Goal: Task Accomplishment & Management: Manage account settings

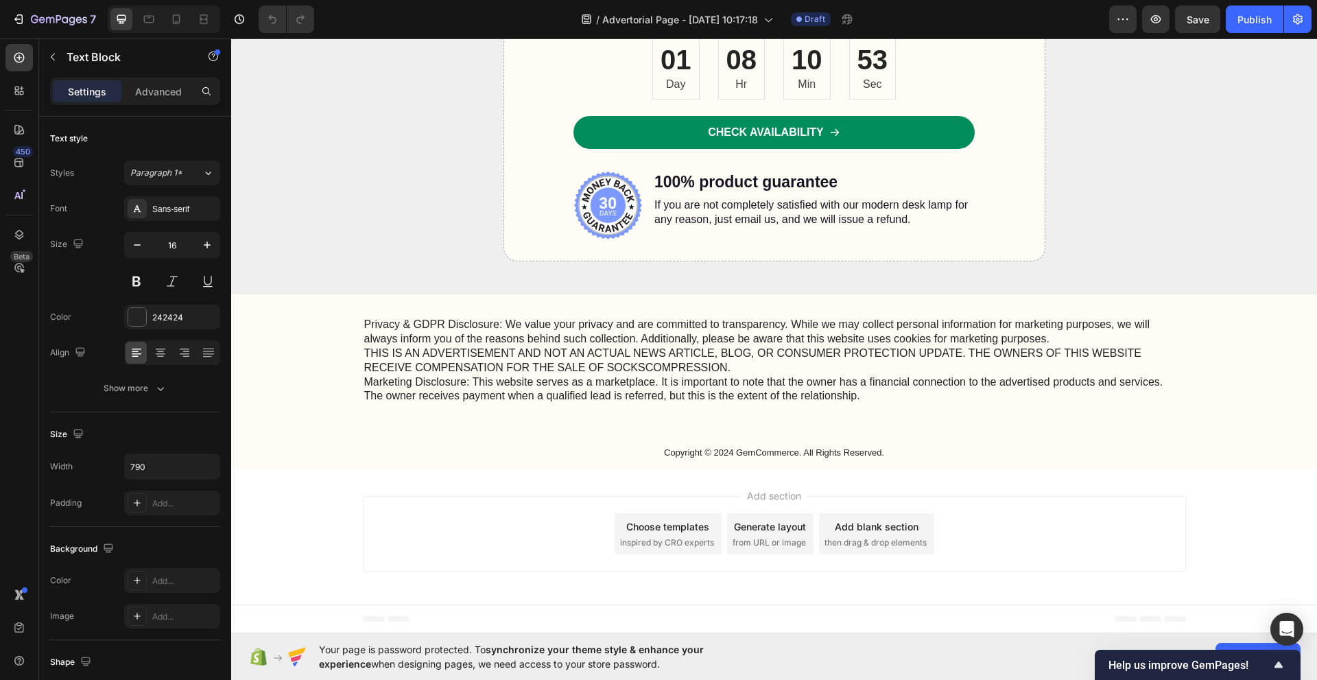
scroll to position [6093, 0]
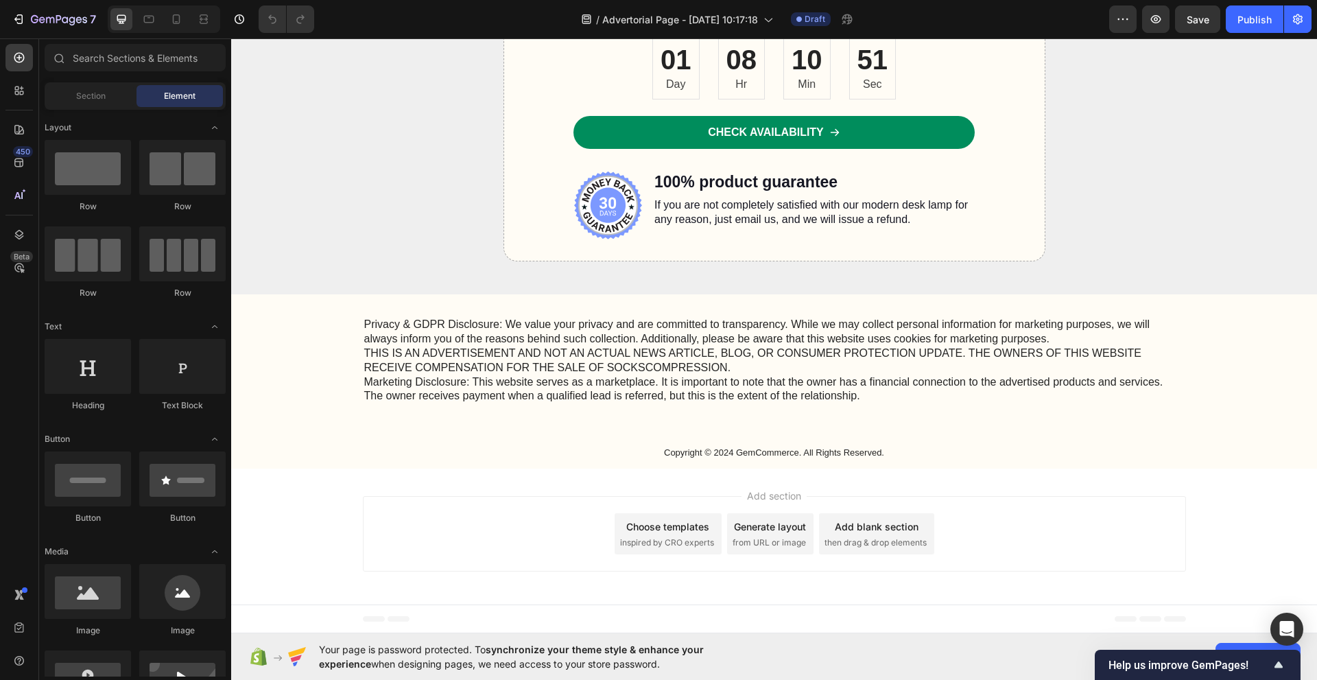
click at [243, 621] on icon at bounding box center [247, 619] width 10 height 10
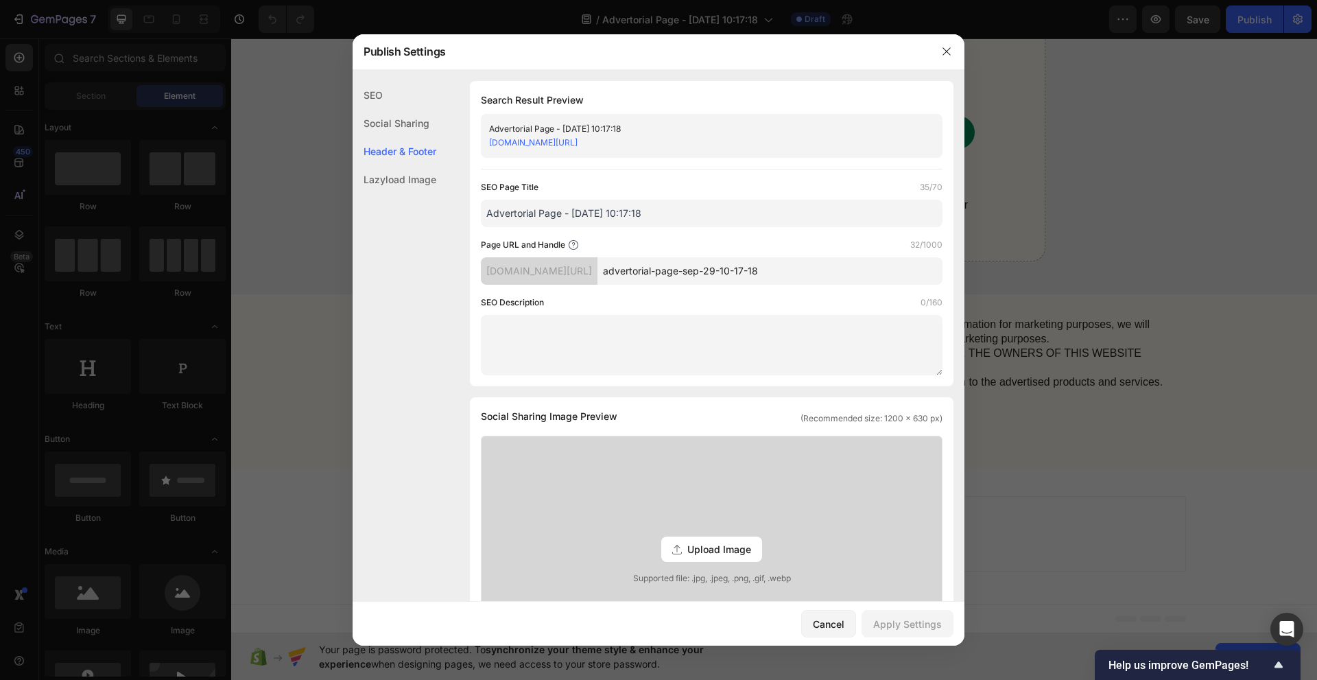
scroll to position [316, 0]
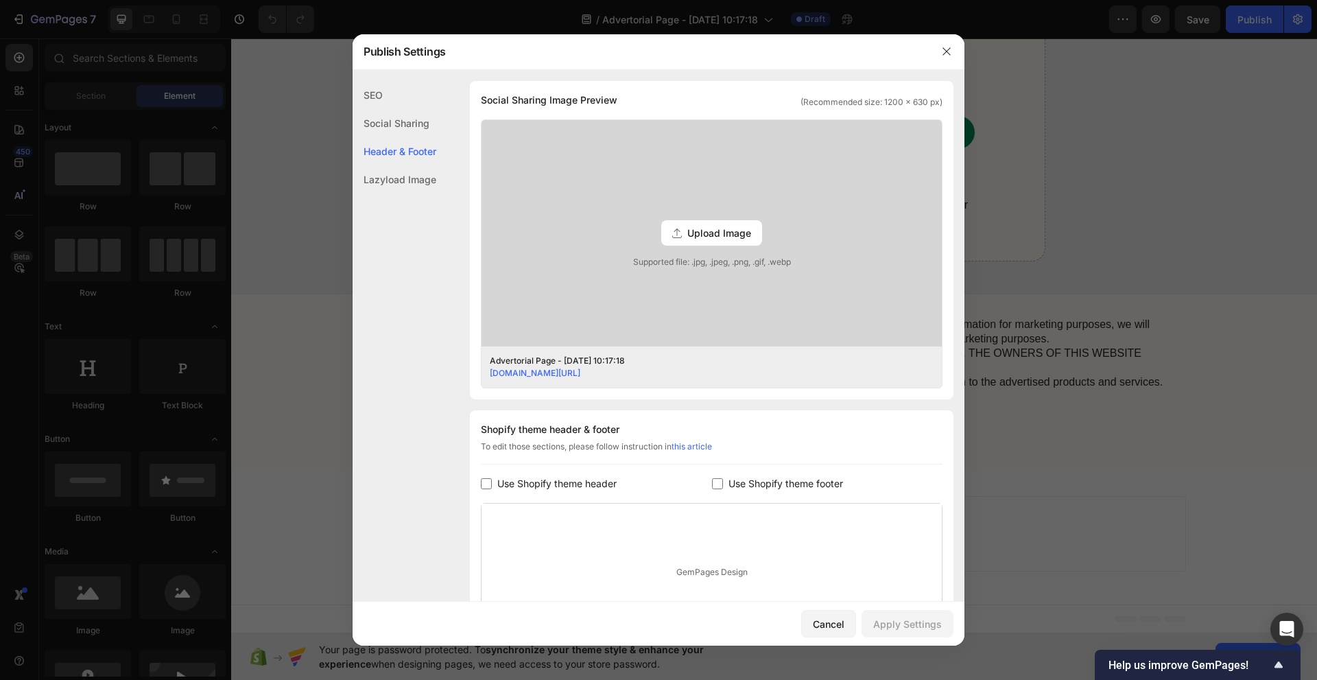
click at [261, 615] on div at bounding box center [658, 340] width 1317 height 680
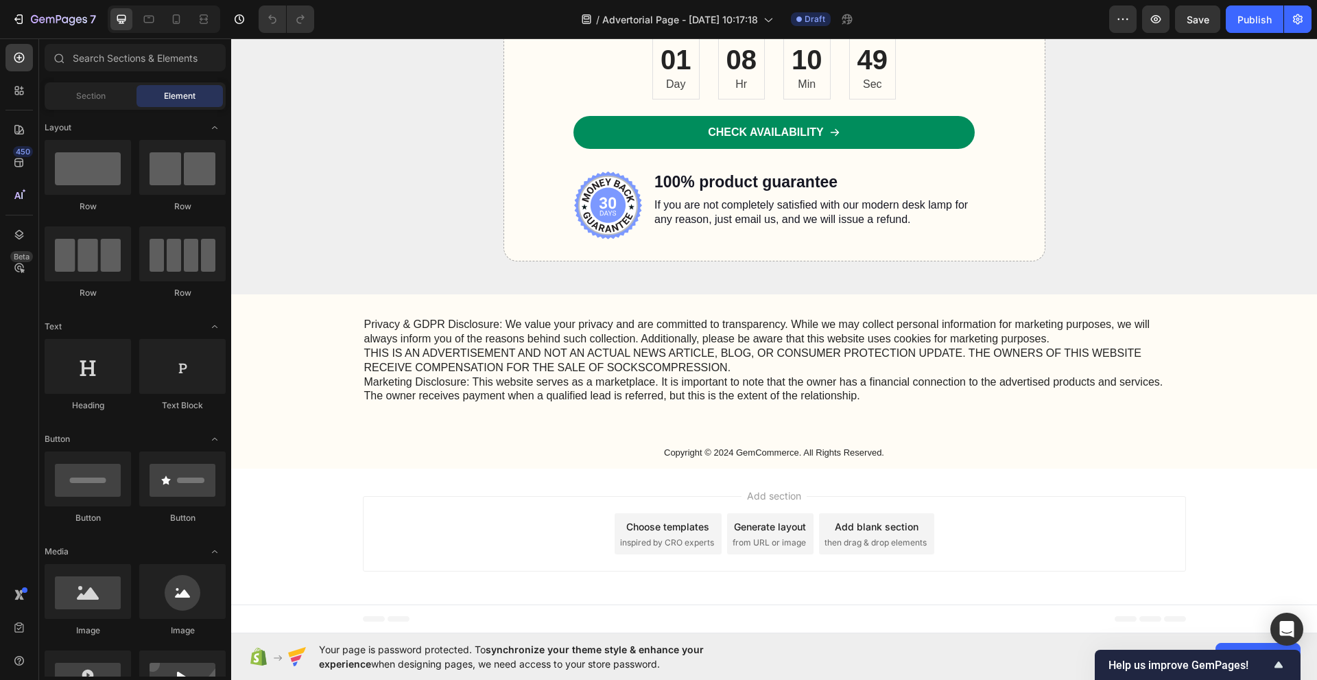
click at [276, 616] on span "Footer" at bounding box center [270, 619] width 26 height 14
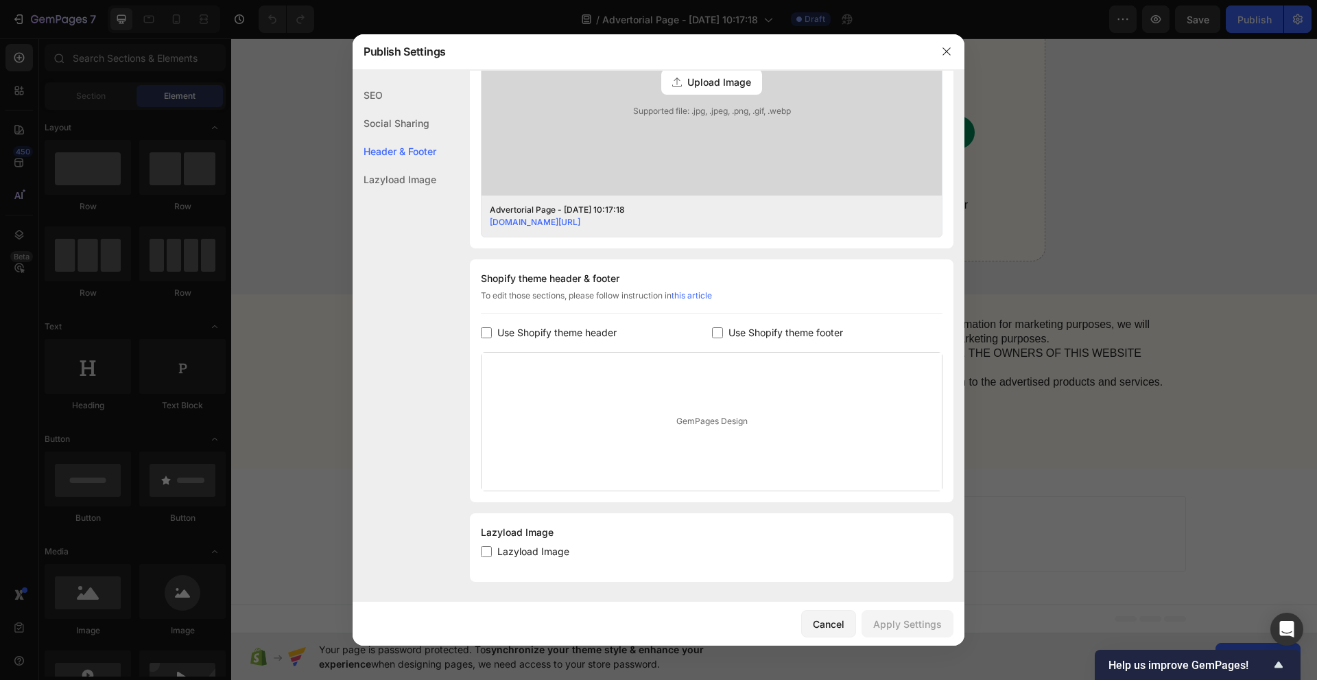
scroll to position [468, 0]
click at [560, 340] on div "Shopify theme header & footer To edit those sections, please follow instruction…" at bounding box center [711, 379] width 483 height 243
click at [568, 336] on span "Use Shopify theme header" at bounding box center [556, 331] width 119 height 16
checkbox input "true"
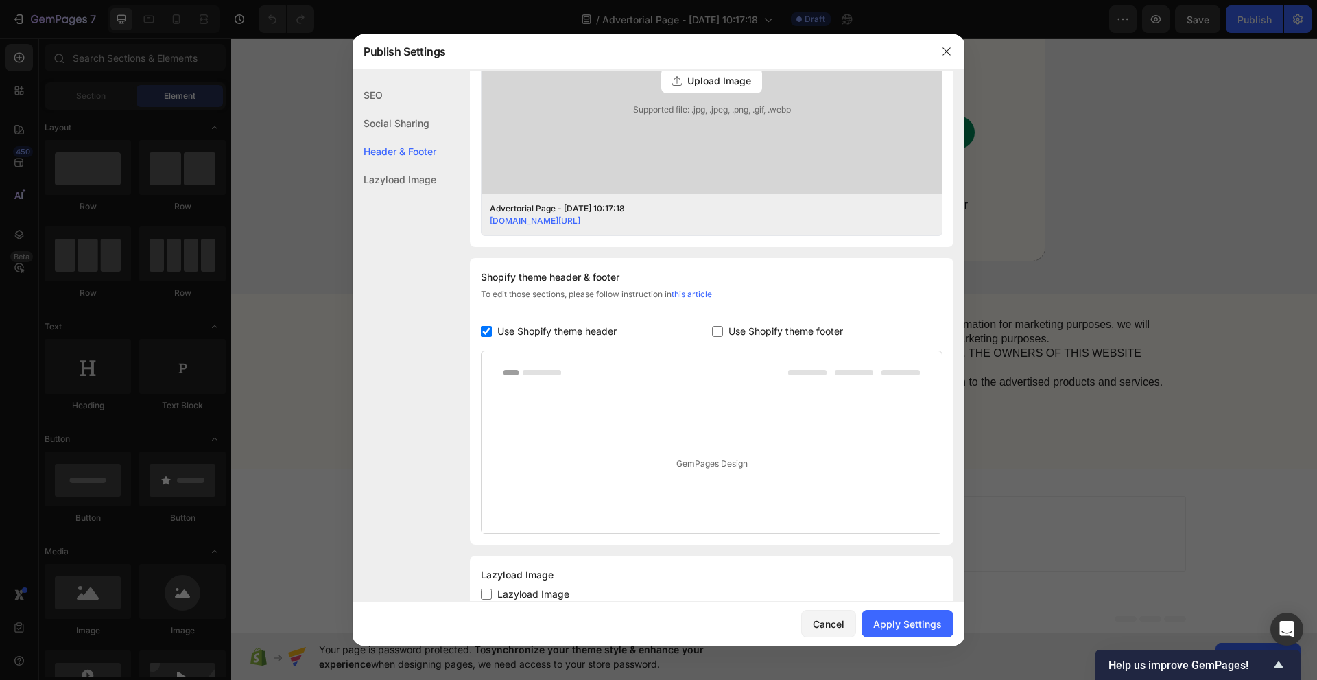
click at [733, 332] on span "Use Shopify theme footer" at bounding box center [785, 331] width 115 height 16
checkbox input "true"
click at [570, 334] on span "Use Shopify theme header" at bounding box center [556, 331] width 119 height 16
checkbox input "false"
click at [723, 327] on label "Use Shopify theme footer" at bounding box center [783, 331] width 120 height 16
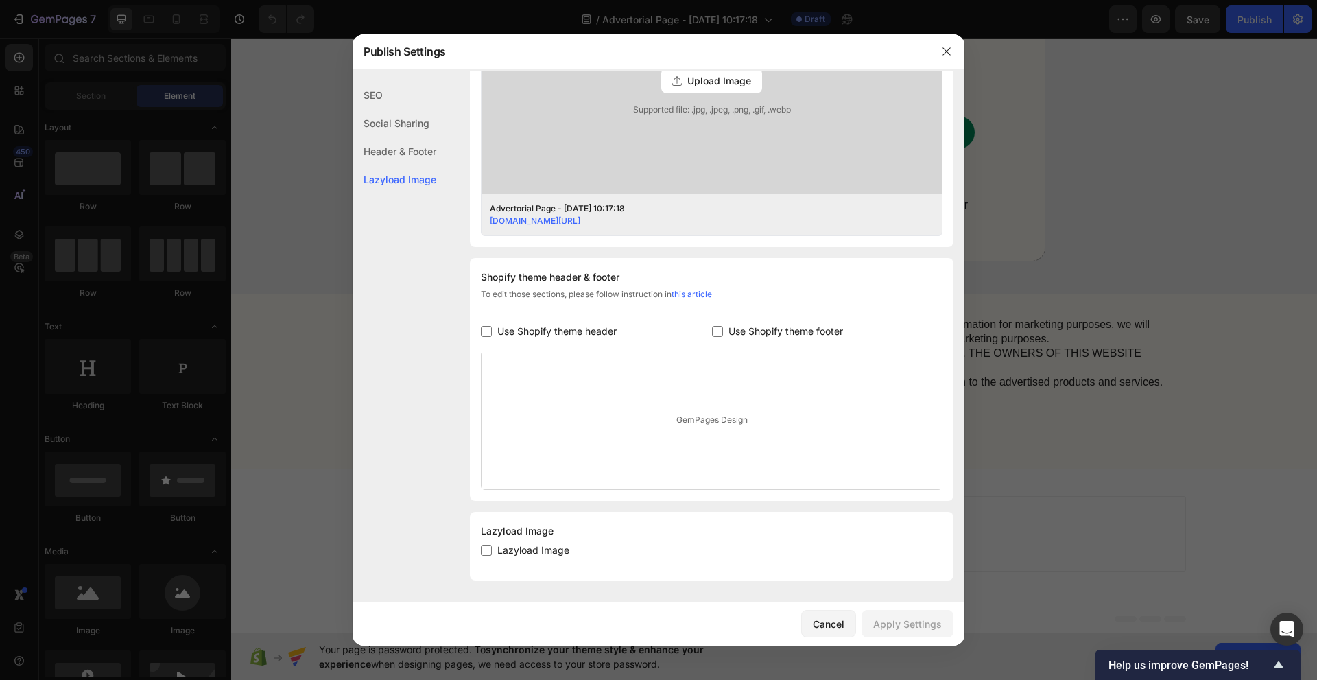
click at [723, 327] on label "Use Shopify theme footer" at bounding box center [783, 331] width 120 height 16
checkbox input "true"
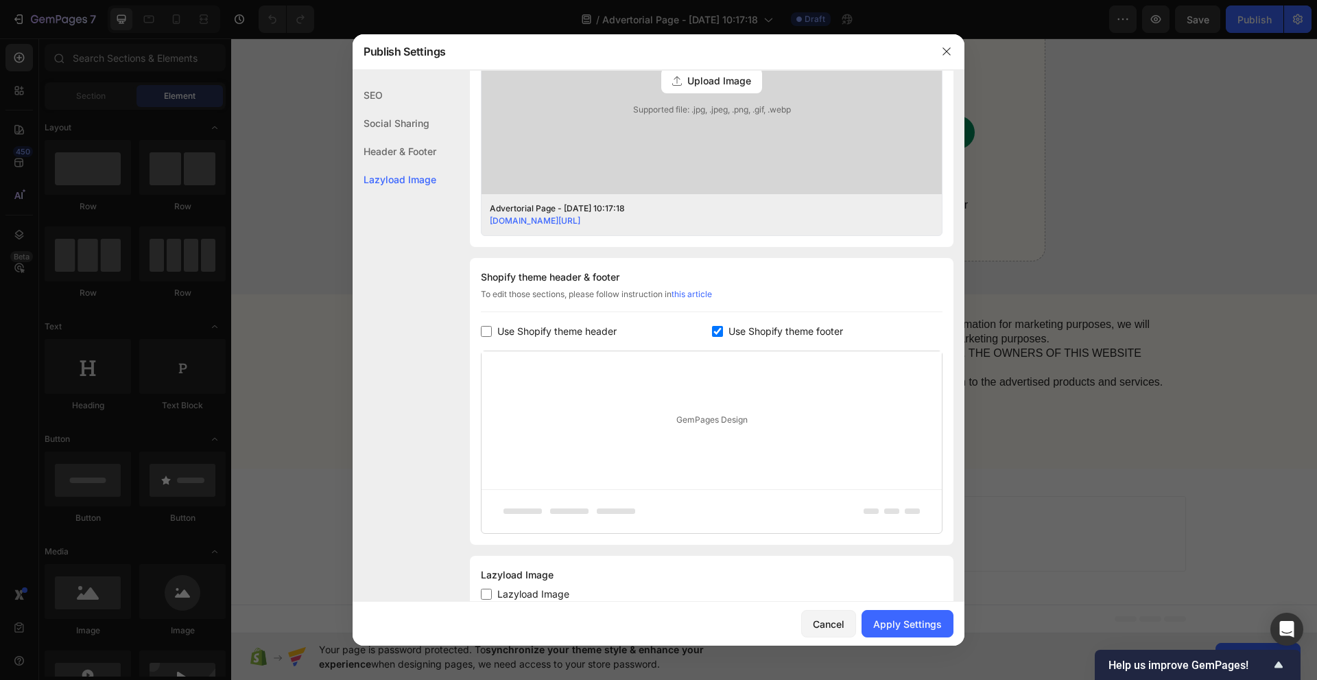
click at [530, 333] on span "Use Shopify theme header" at bounding box center [556, 331] width 119 height 16
checkbox input "true"
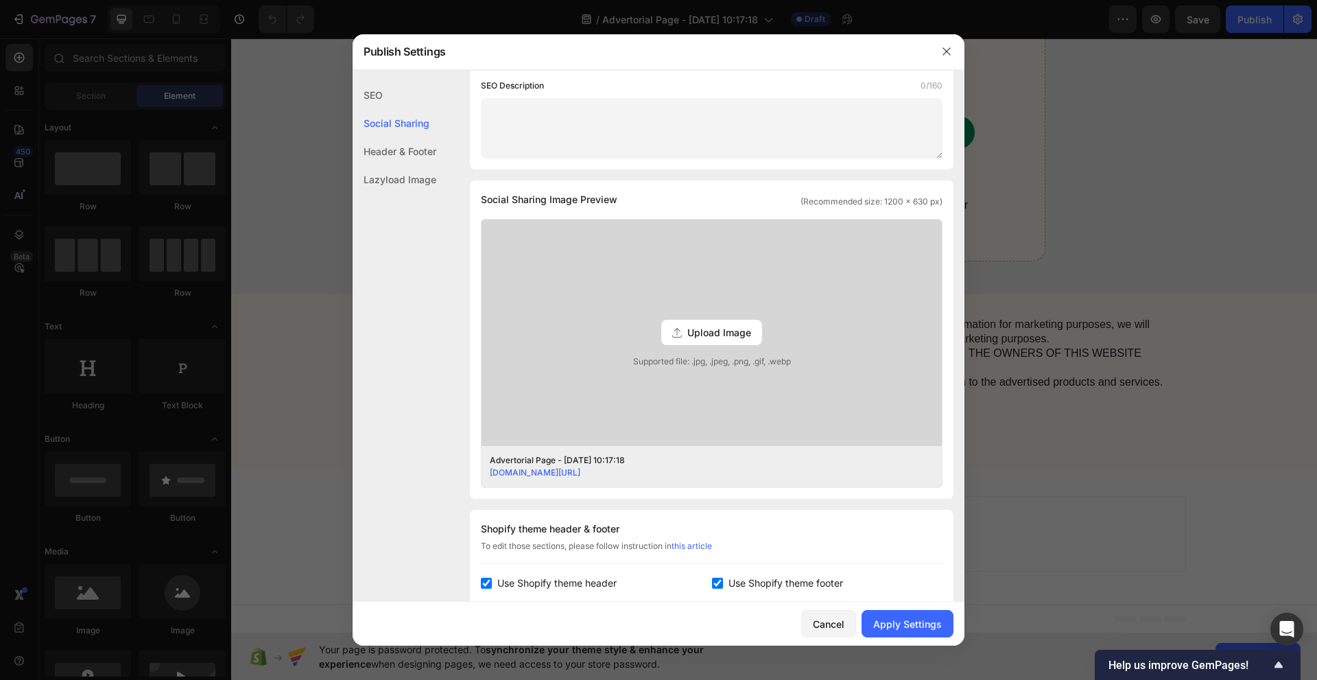
scroll to position [556, 0]
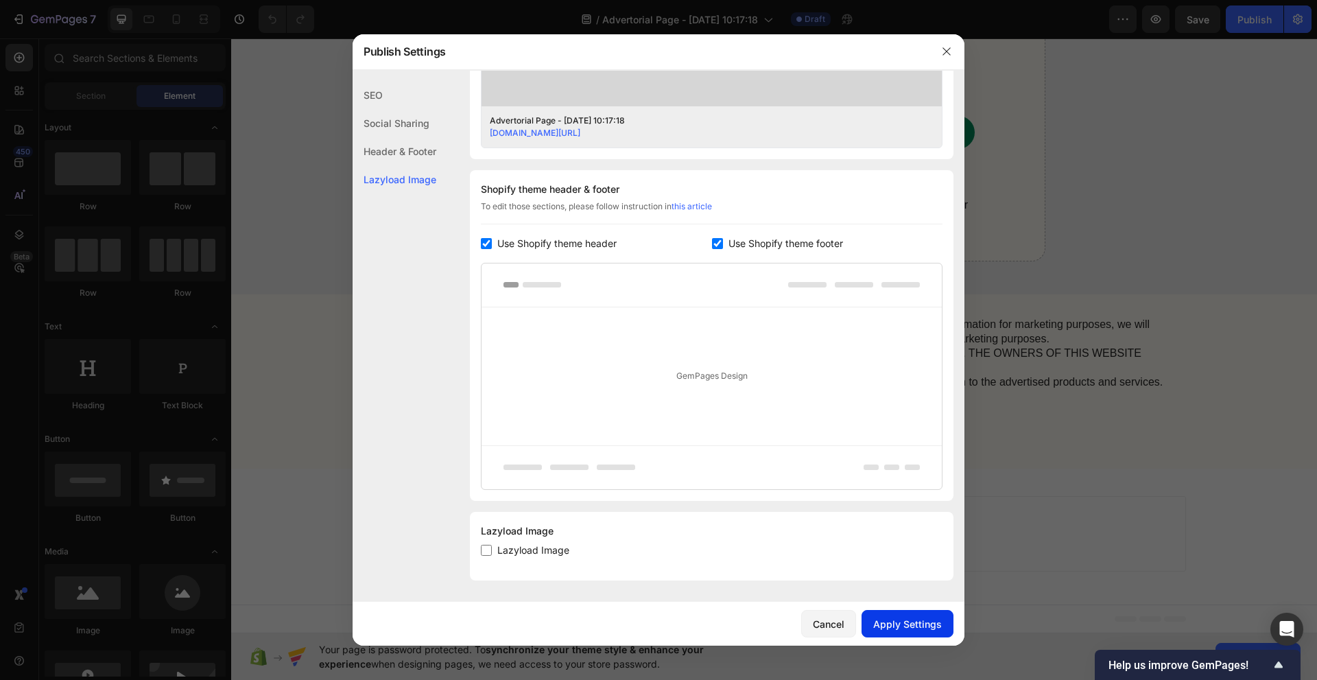
click at [923, 630] on div "Apply Settings" at bounding box center [907, 623] width 69 height 14
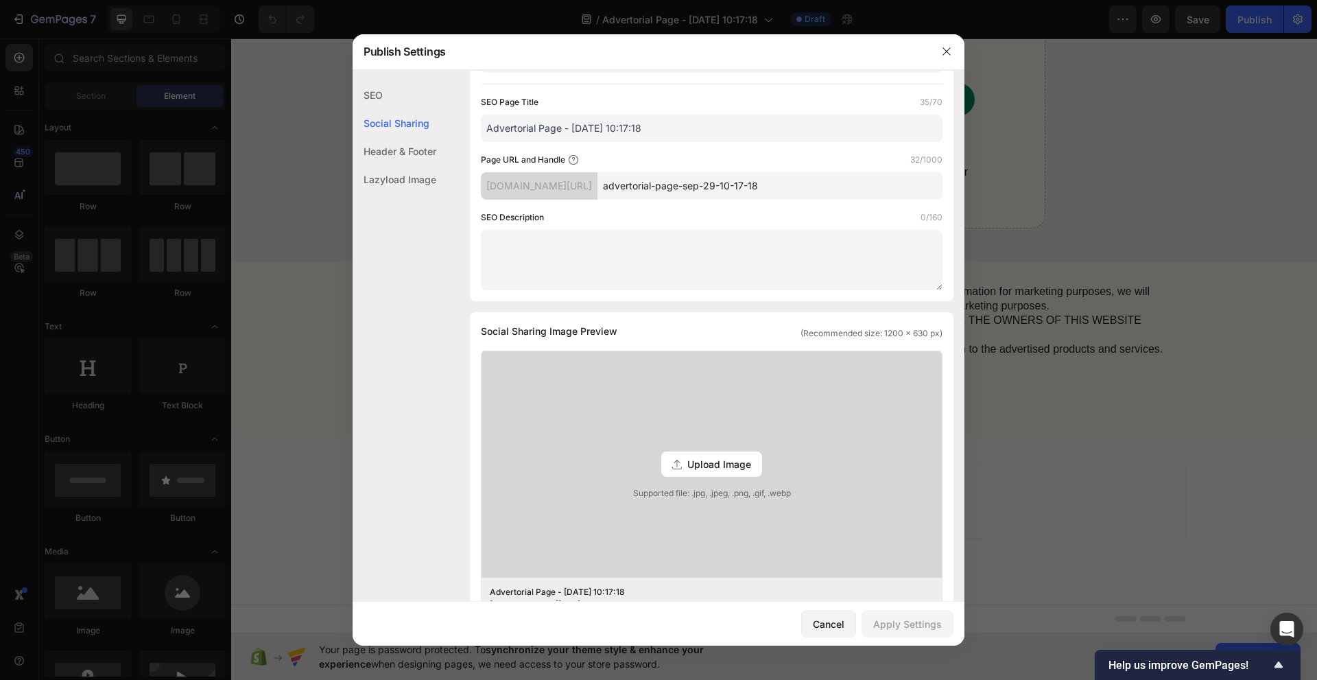
scroll to position [76, 0]
